Goal: Task Accomplishment & Management: Manage account settings

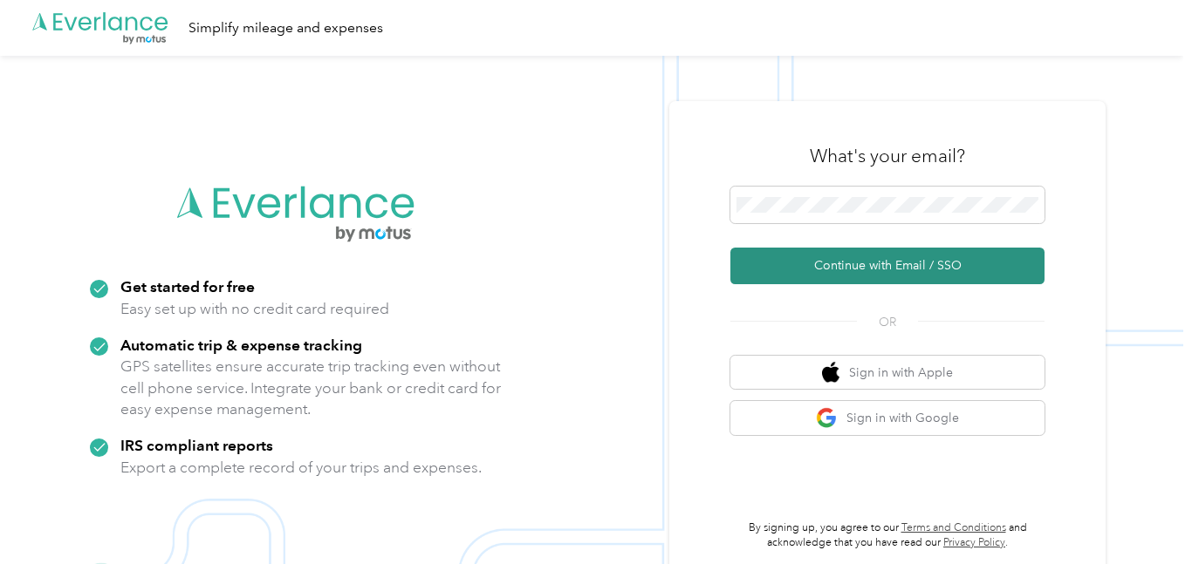
click at [876, 270] on button "Continue with Email / SSO" at bounding box center [887, 266] width 314 height 37
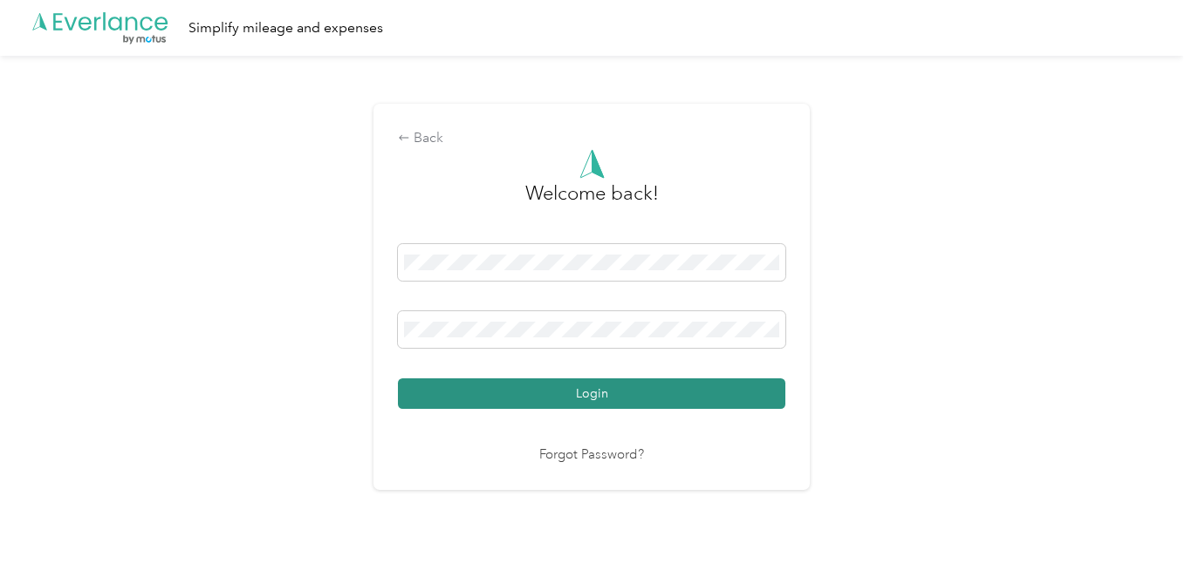
click at [582, 388] on button "Login" at bounding box center [591, 394] width 387 height 31
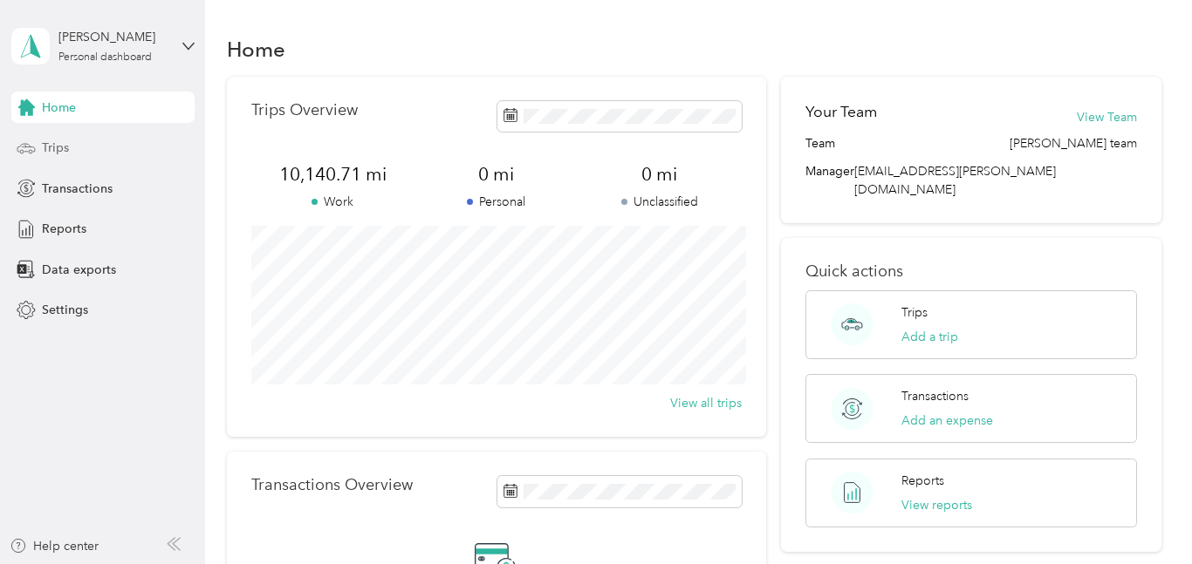
click at [45, 147] on span "Trips" at bounding box center [55, 148] width 27 height 18
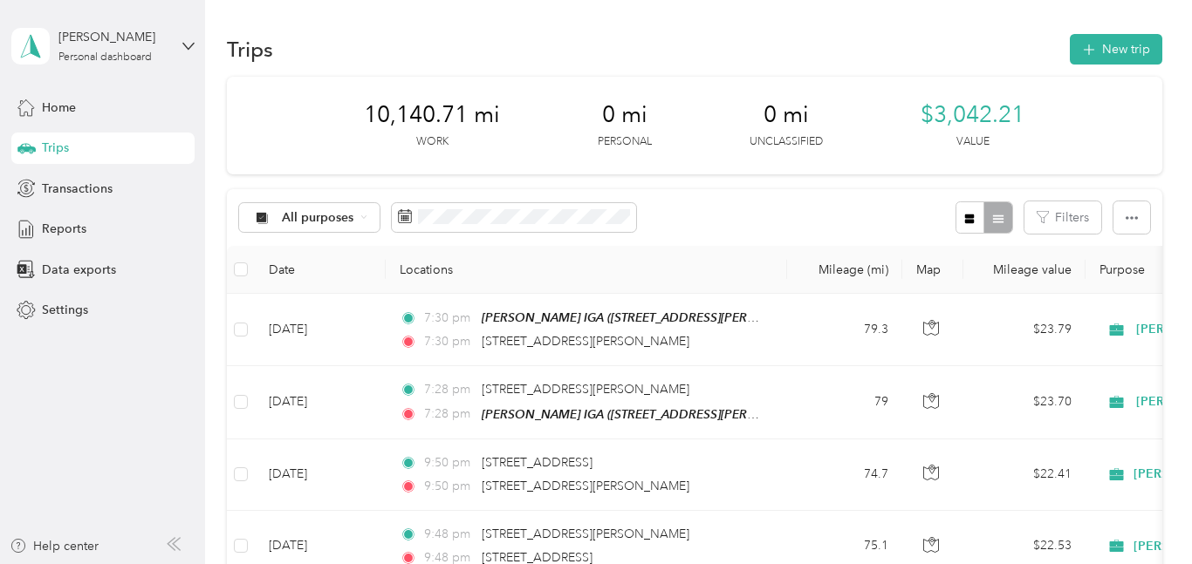
click at [1140, 31] on div "Trips New trip" at bounding box center [694, 49] width 935 height 37
click at [1132, 44] on button "New trip" at bounding box center [1116, 49] width 92 height 31
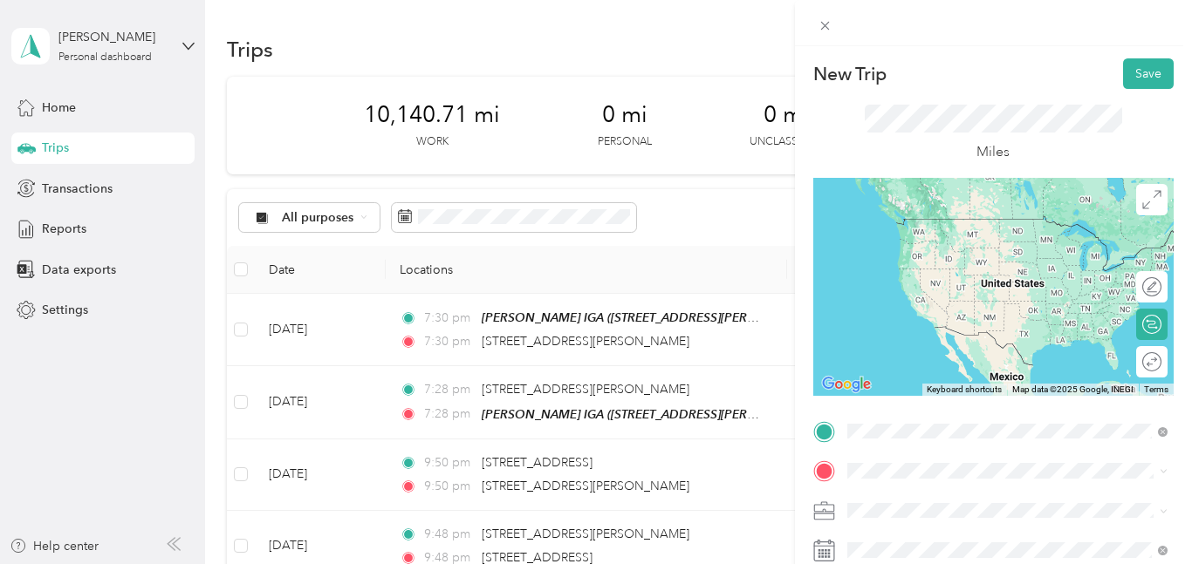
click at [871, 499] on div "[STREET_ADDRESS][US_STATE]" at bounding box center [1007, 495] width 308 height 24
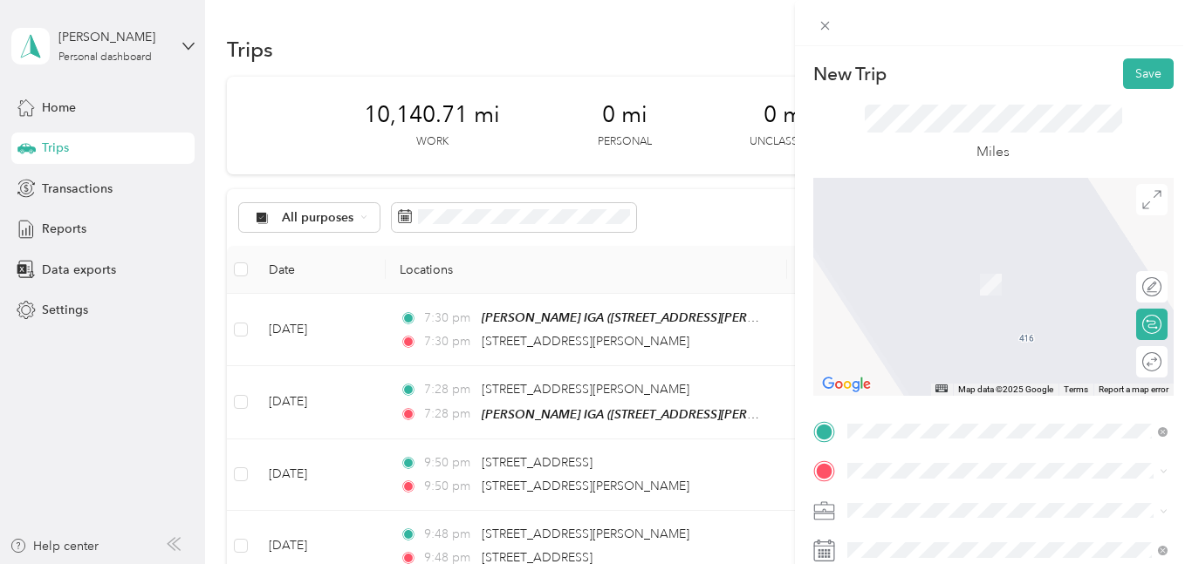
click at [897, 276] on div "TEAM [PERSON_NAME] IGA [STREET_ADDRESS][PERSON_NAME][PERSON_NAME]" at bounding box center [1020, 277] width 282 height 61
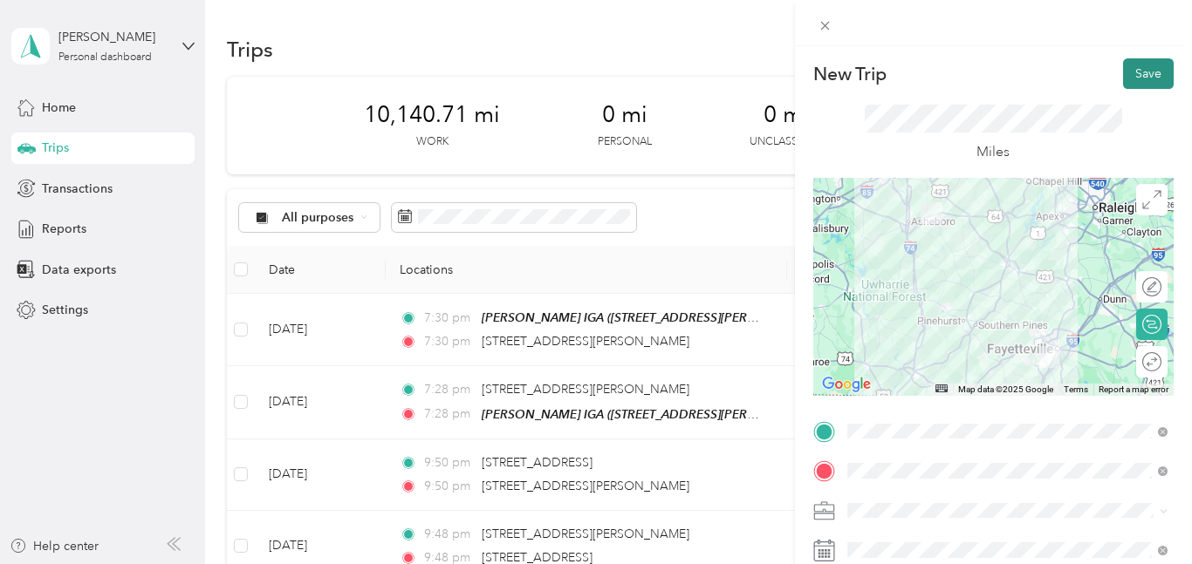
click at [1145, 77] on button "Save" at bounding box center [1148, 73] width 51 height 31
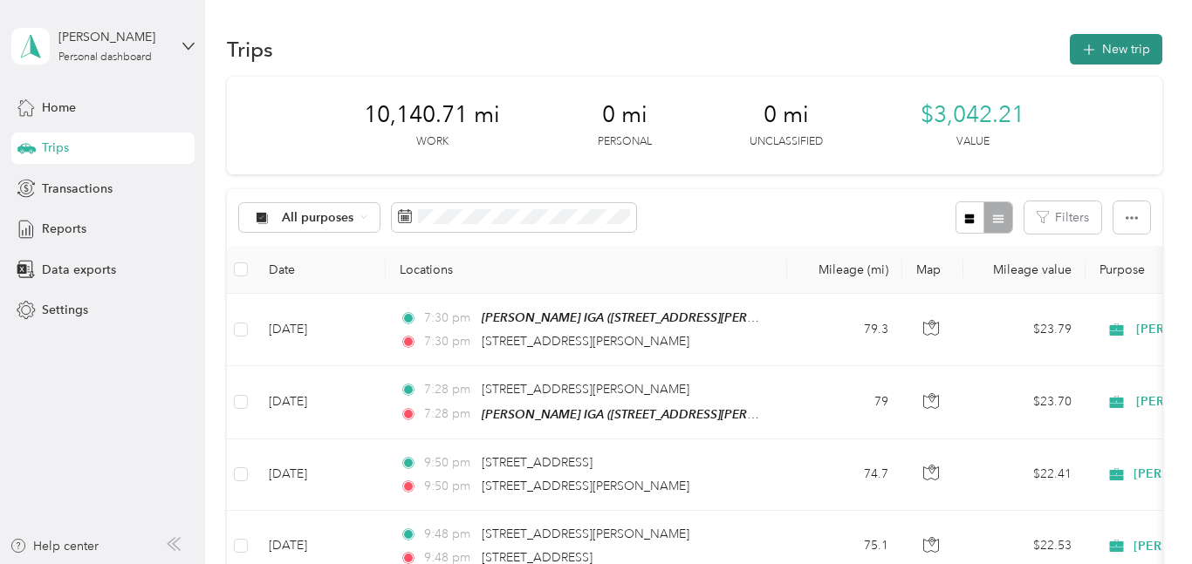
click at [1134, 47] on button "New trip" at bounding box center [1116, 49] width 92 height 31
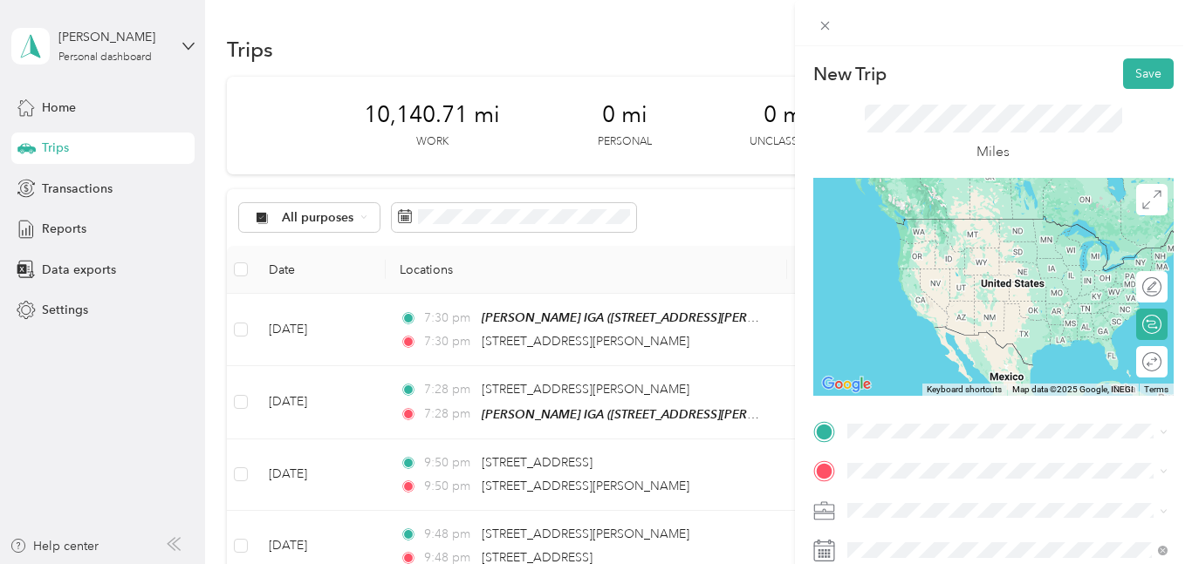
click at [888, 495] on span "[STREET_ADDRESS][US_STATE]" at bounding box center [966, 488] width 174 height 16
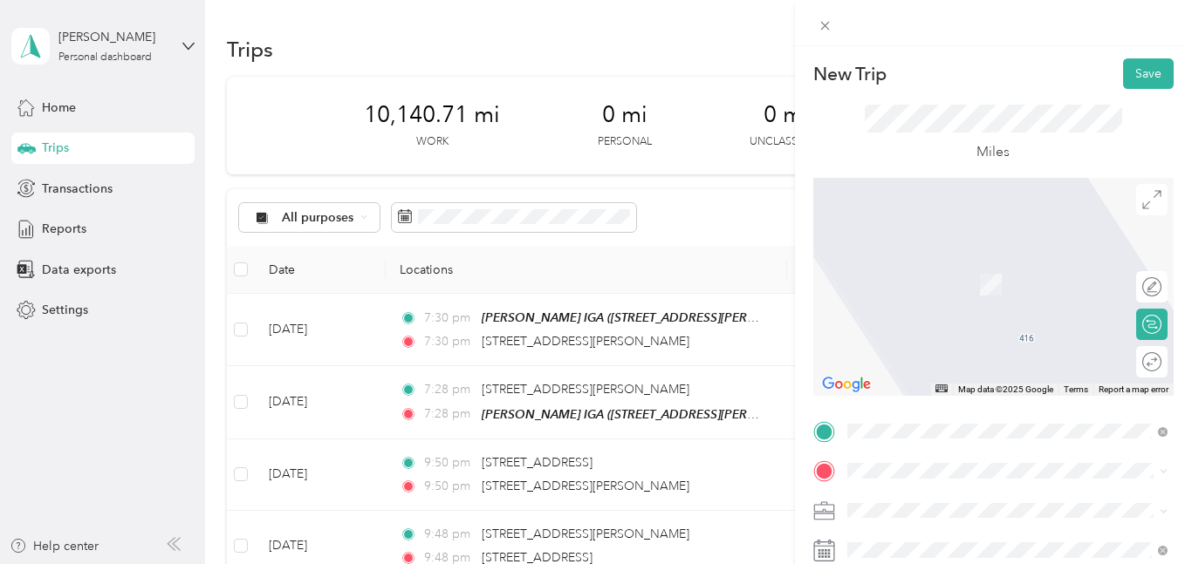
click at [914, 293] on li "TEAM [PERSON_NAME] IGA [STREET_ADDRESS][PERSON_NAME][PERSON_NAME]" at bounding box center [1007, 277] width 332 height 79
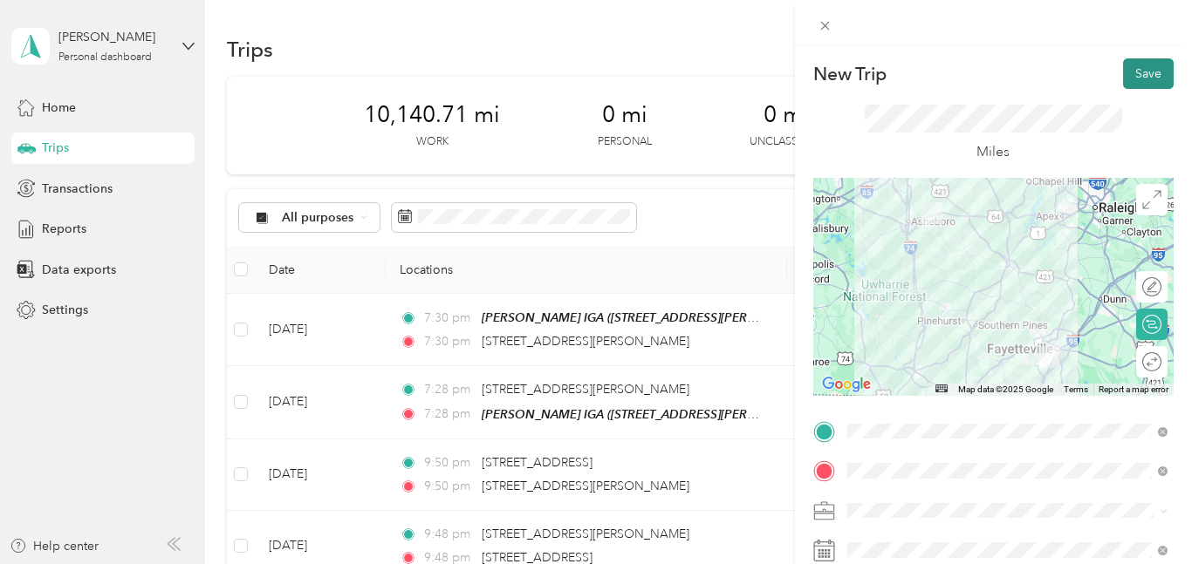
click at [1152, 74] on button "Save" at bounding box center [1148, 73] width 51 height 31
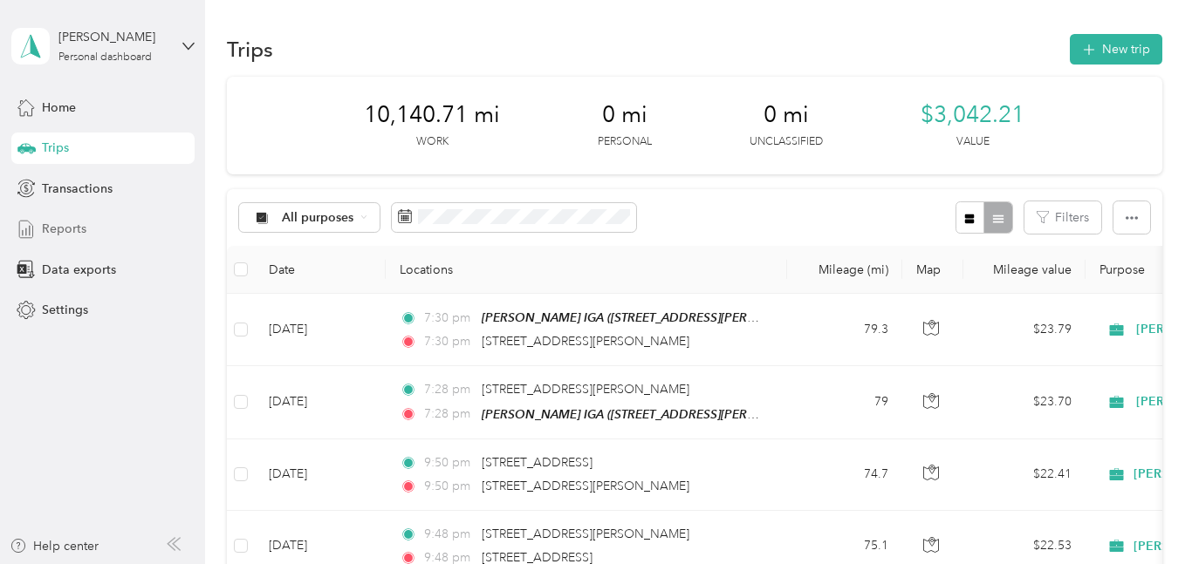
click at [80, 222] on span "Reports" at bounding box center [64, 229] width 44 height 18
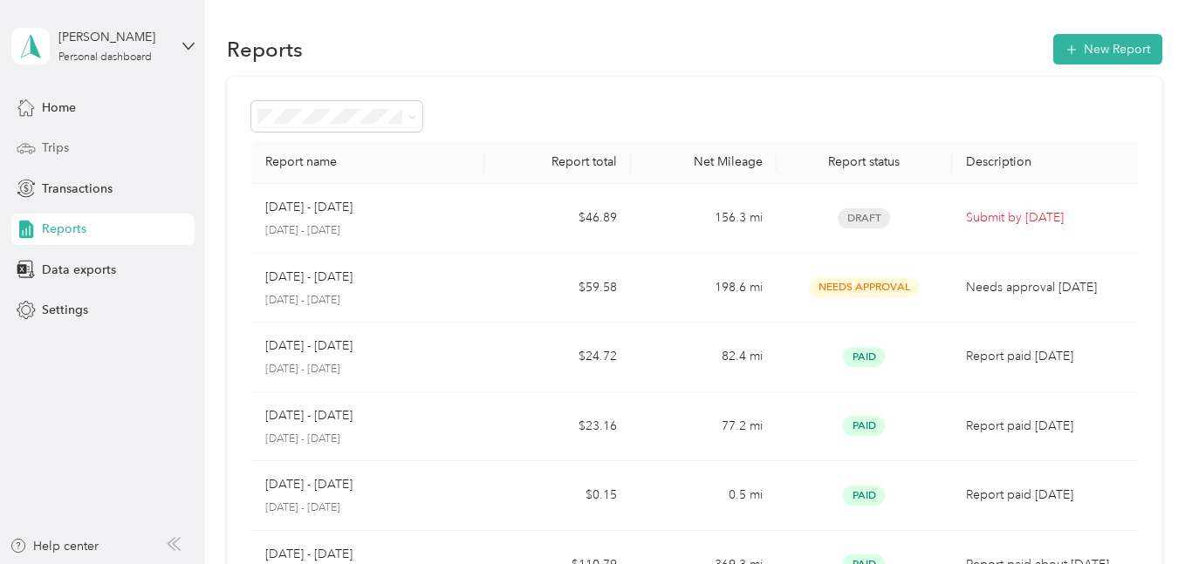
click at [58, 152] on span "Trips" at bounding box center [55, 148] width 27 height 18
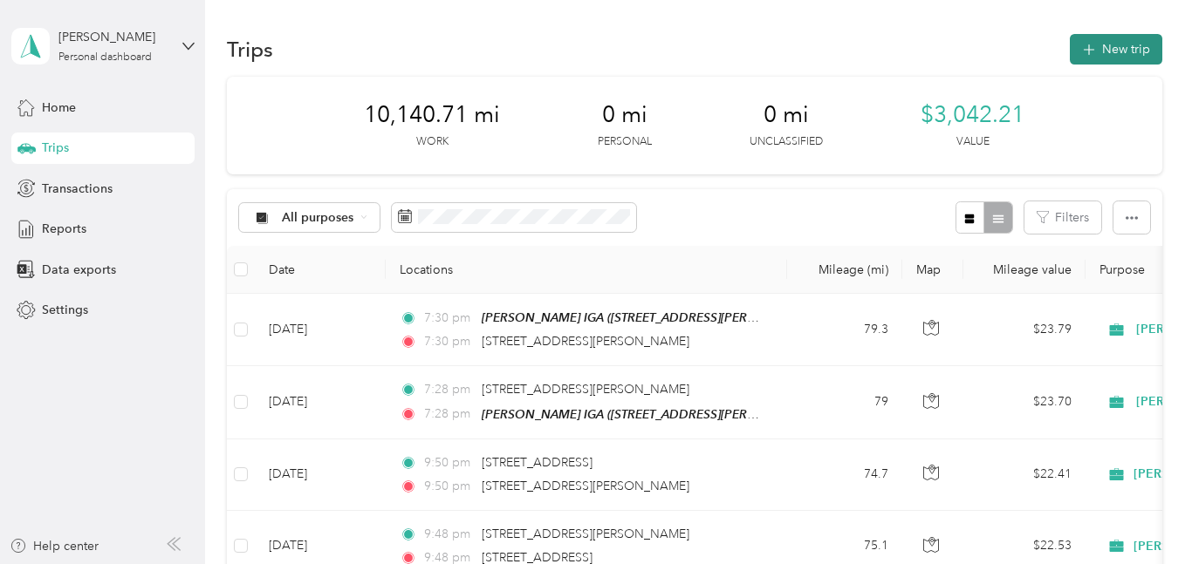
click at [1128, 42] on button "New trip" at bounding box center [1116, 49] width 92 height 31
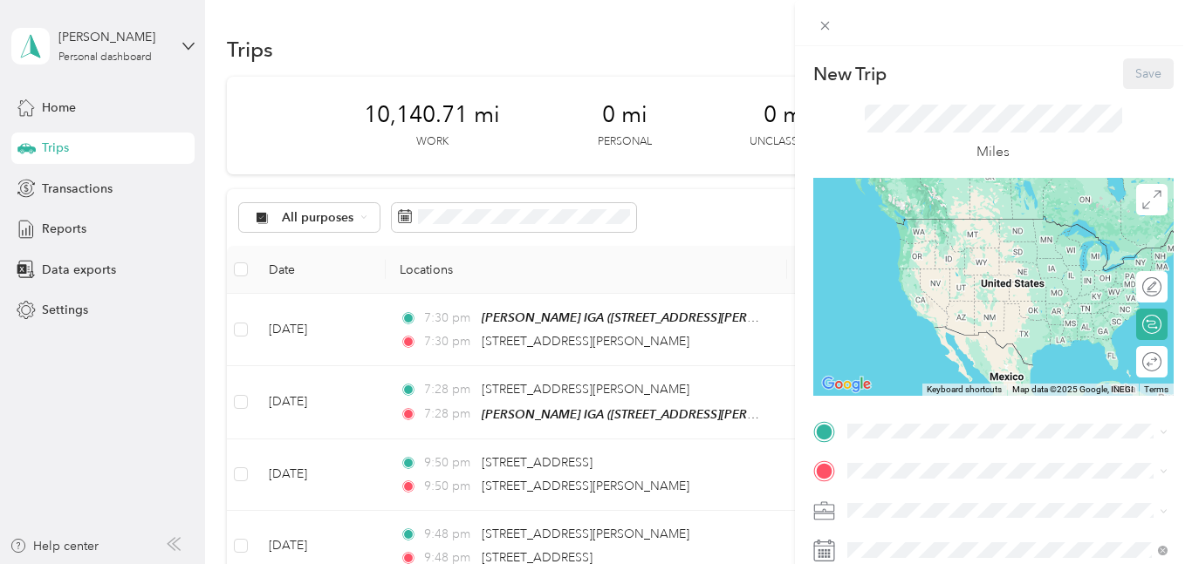
click at [824, 548] on icon at bounding box center [824, 551] width 22 height 22
click at [829, 550] on rect at bounding box center [828, 551] width 3 height 3
click at [837, 548] on div at bounding box center [993, 550] width 360 height 28
click at [820, 549] on icon at bounding box center [824, 551] width 22 height 22
click at [889, 495] on span "[STREET_ADDRESS][US_STATE]" at bounding box center [966, 490] width 174 height 16
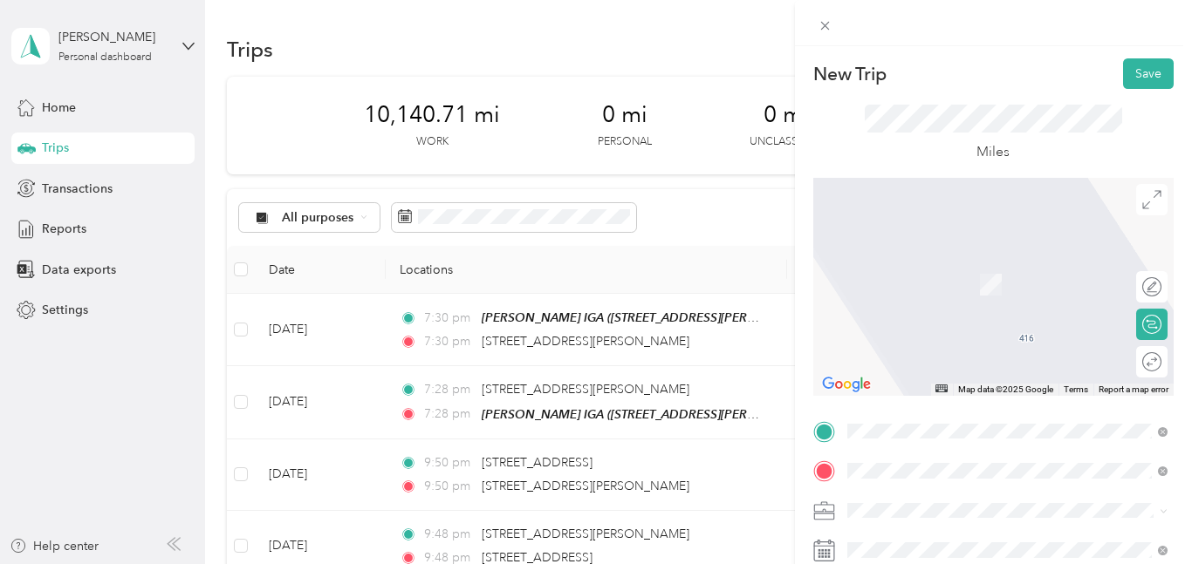
click at [886, 268] on button "TEAM" at bounding box center [906, 268] width 54 height 22
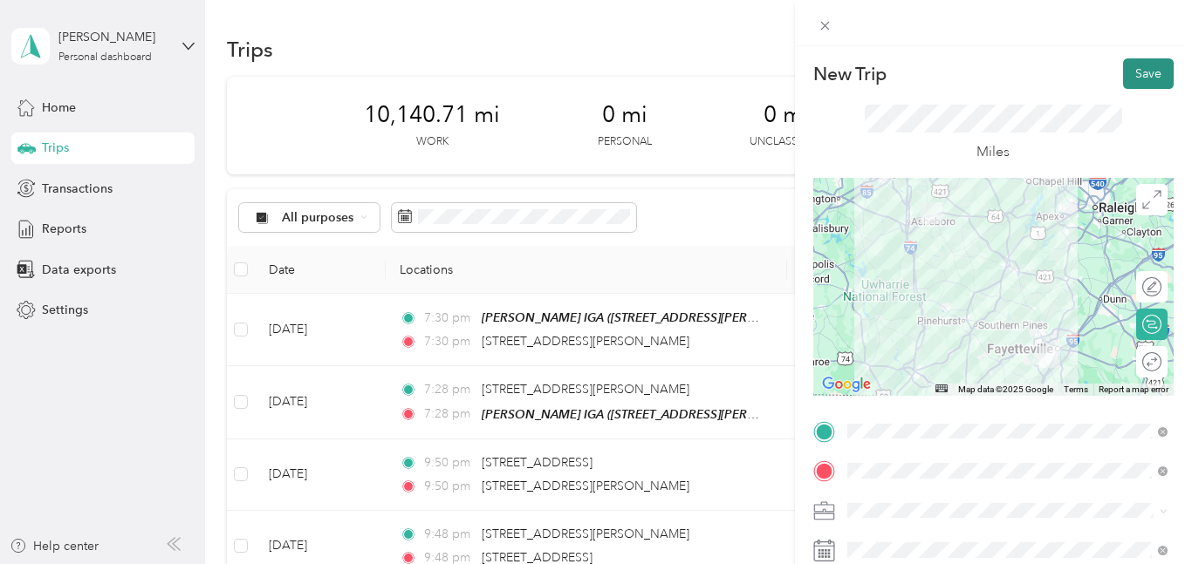
click at [1156, 63] on button "Save" at bounding box center [1148, 73] width 51 height 31
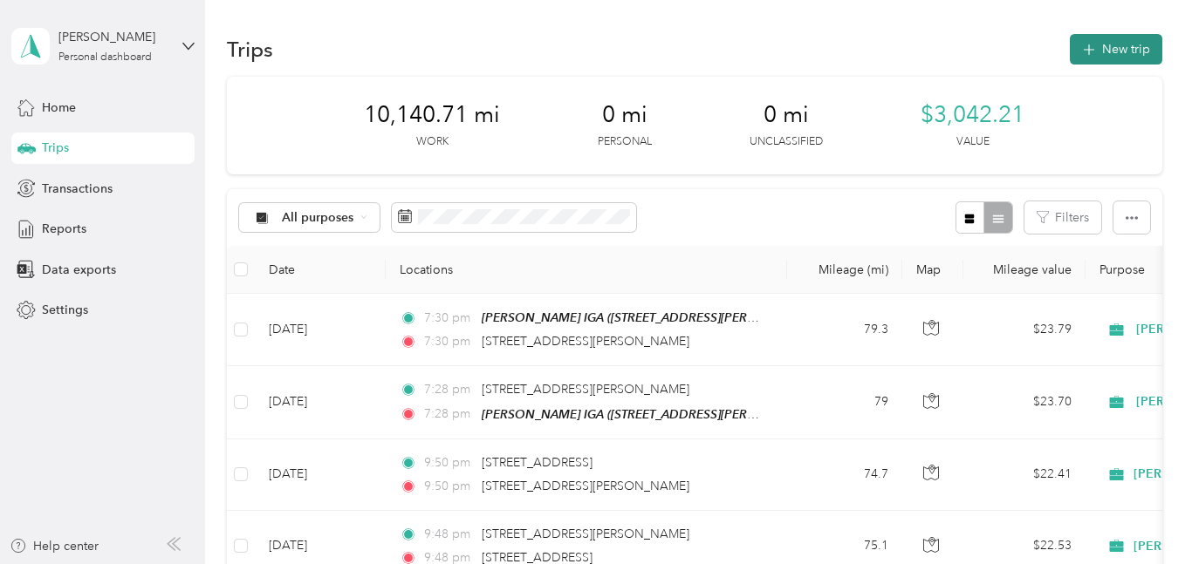
click at [1120, 49] on button "New trip" at bounding box center [1116, 49] width 92 height 31
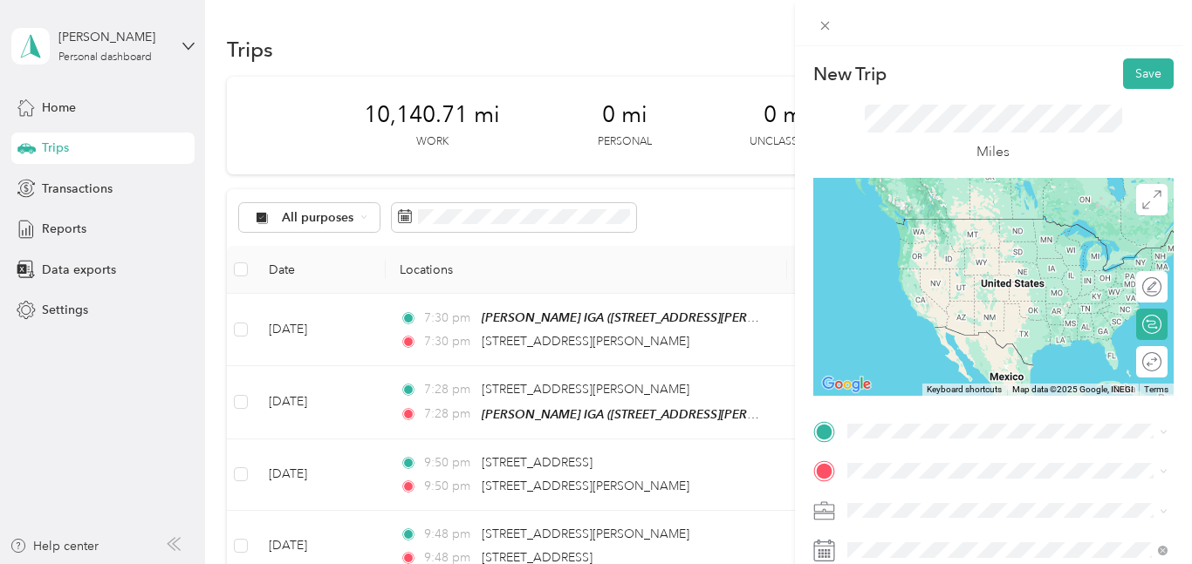
click at [888, 231] on div "TEAM [PERSON_NAME] IGA [STREET_ADDRESS][PERSON_NAME][PERSON_NAME]" at bounding box center [1020, 242] width 282 height 61
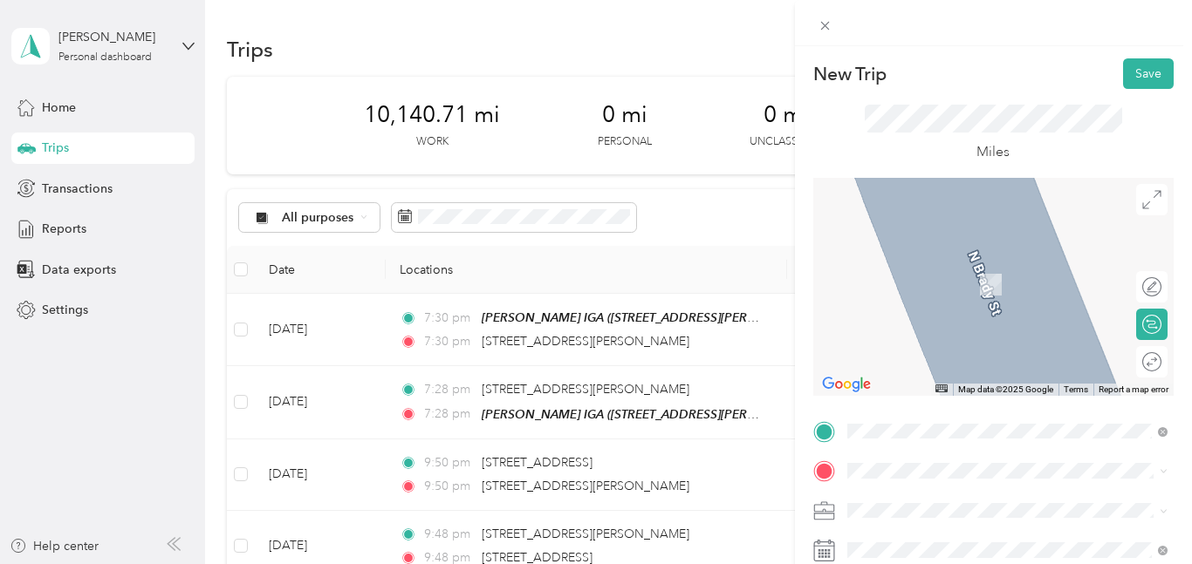
click at [889, 428] on span "[STREET_ADDRESS][US_STATE]" at bounding box center [966, 422] width 174 height 16
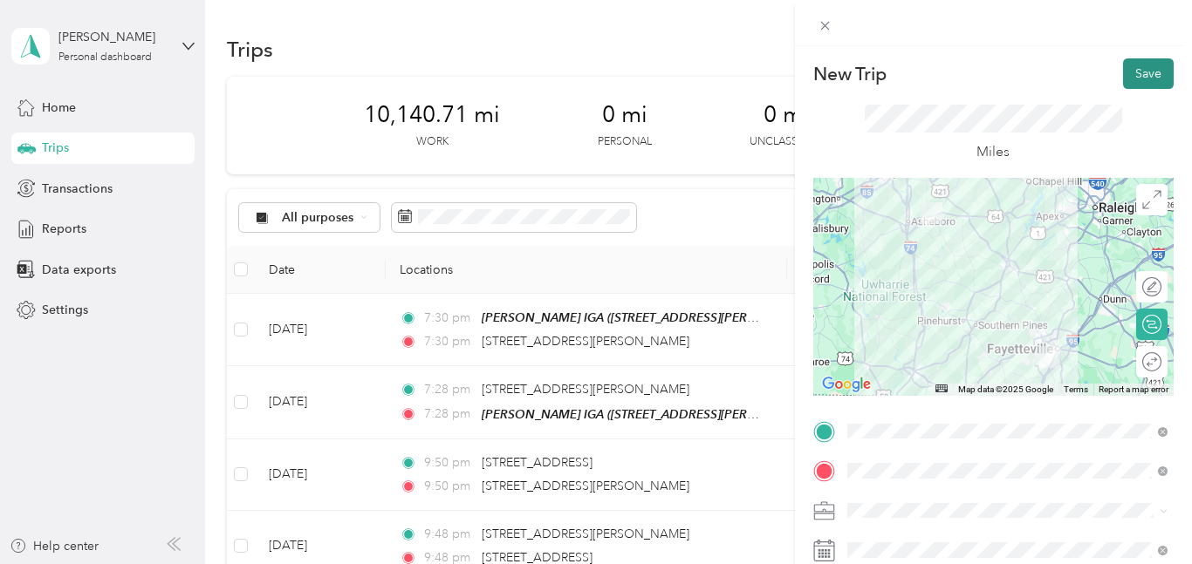
click at [1152, 65] on button "Save" at bounding box center [1148, 73] width 51 height 31
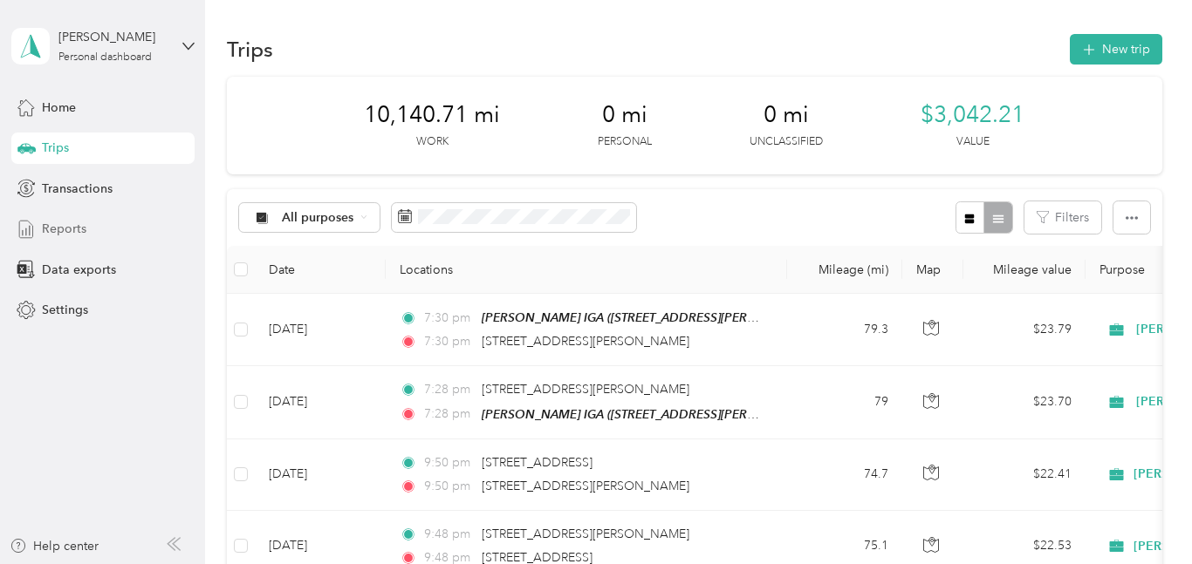
click at [89, 226] on div "Reports" at bounding box center [102, 229] width 183 height 31
